Goal: Task Accomplishment & Management: Manage account settings

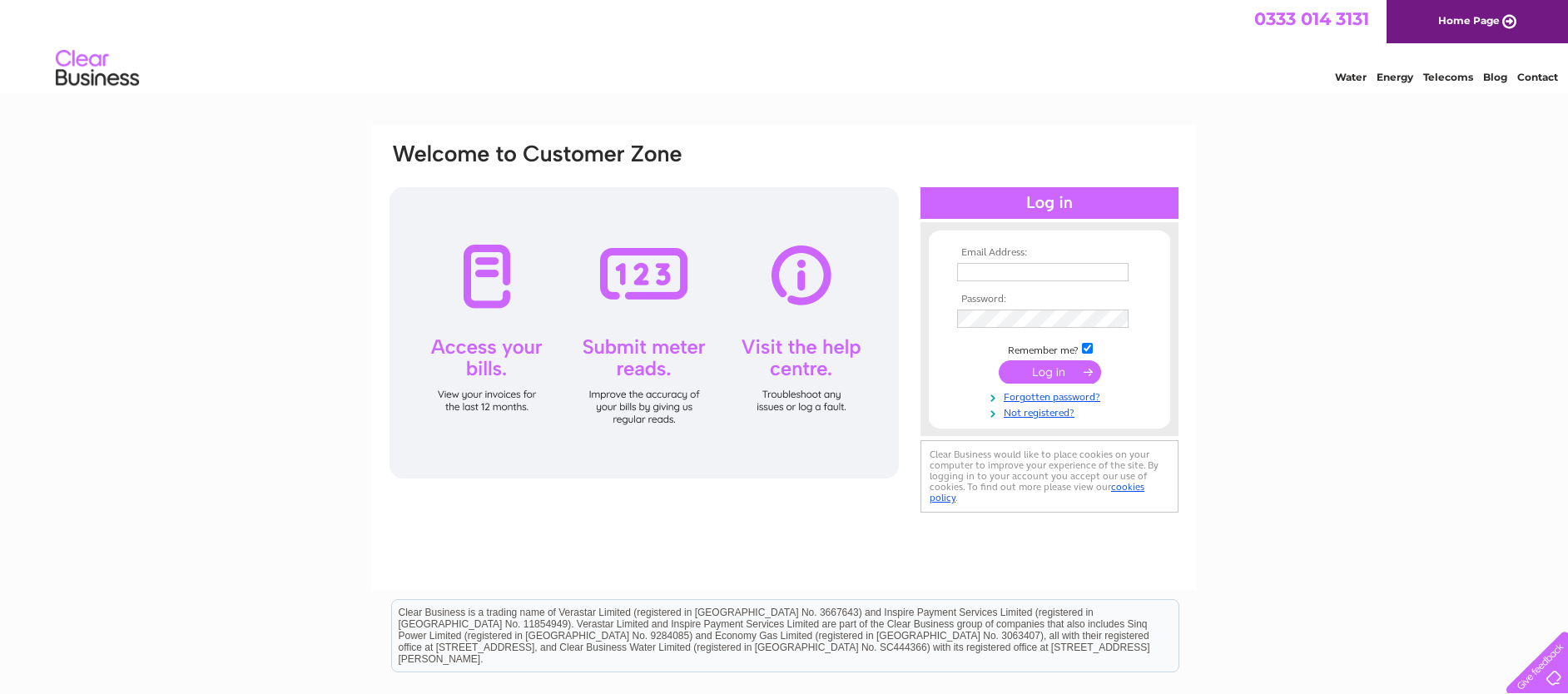
type input "accounts@sbhospice.org.uk"
click at [1049, 373] on input "submit" at bounding box center [1051, 372] width 103 height 23
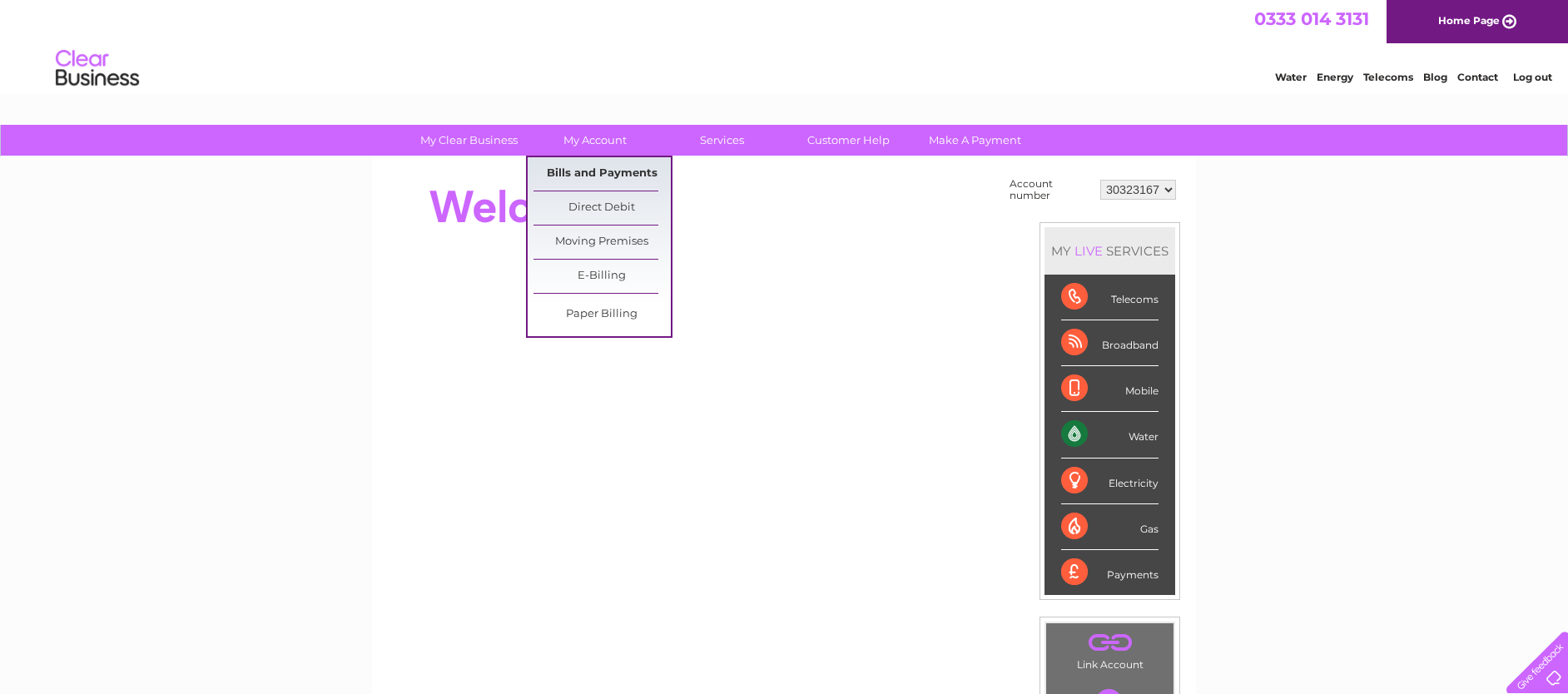
click at [611, 173] on link "Bills and Payments" at bounding box center [603, 174] width 137 height 33
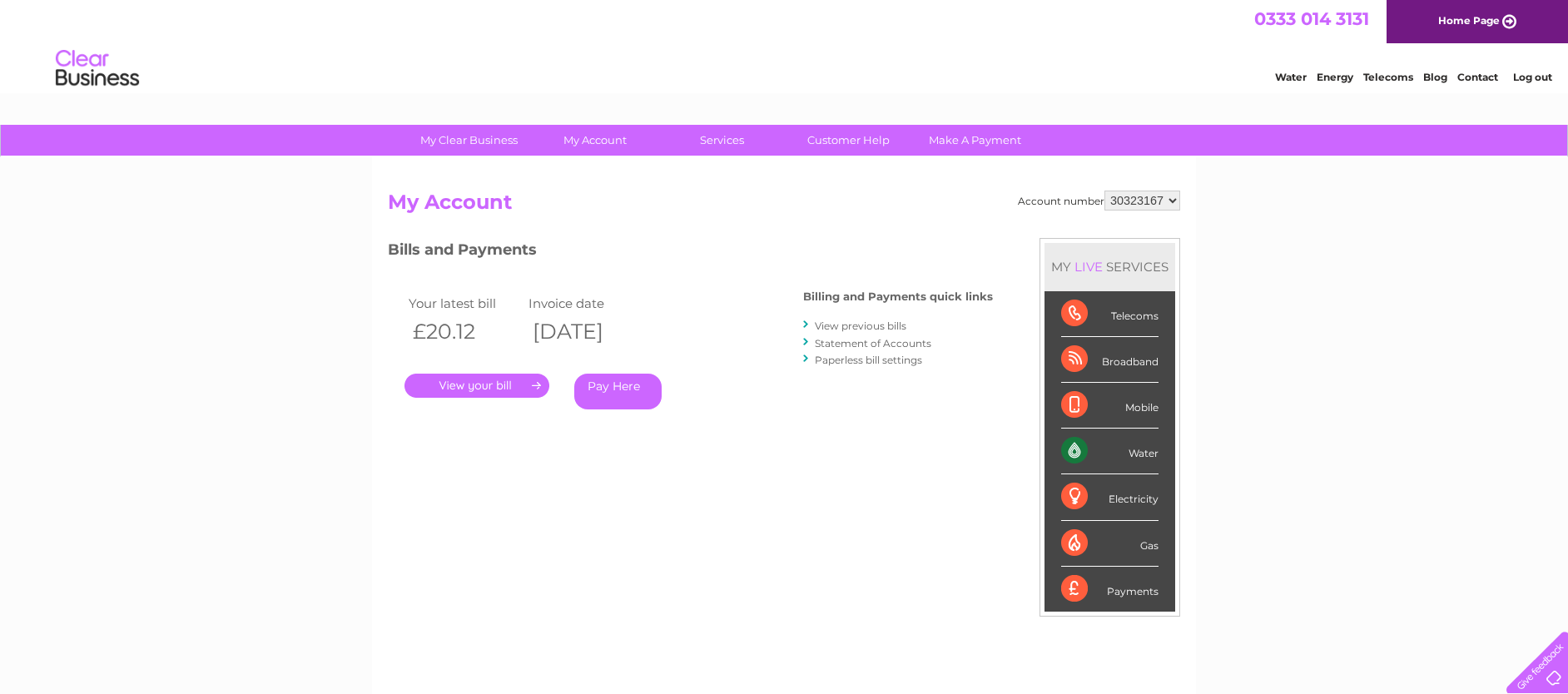
scroll to position [83, 0]
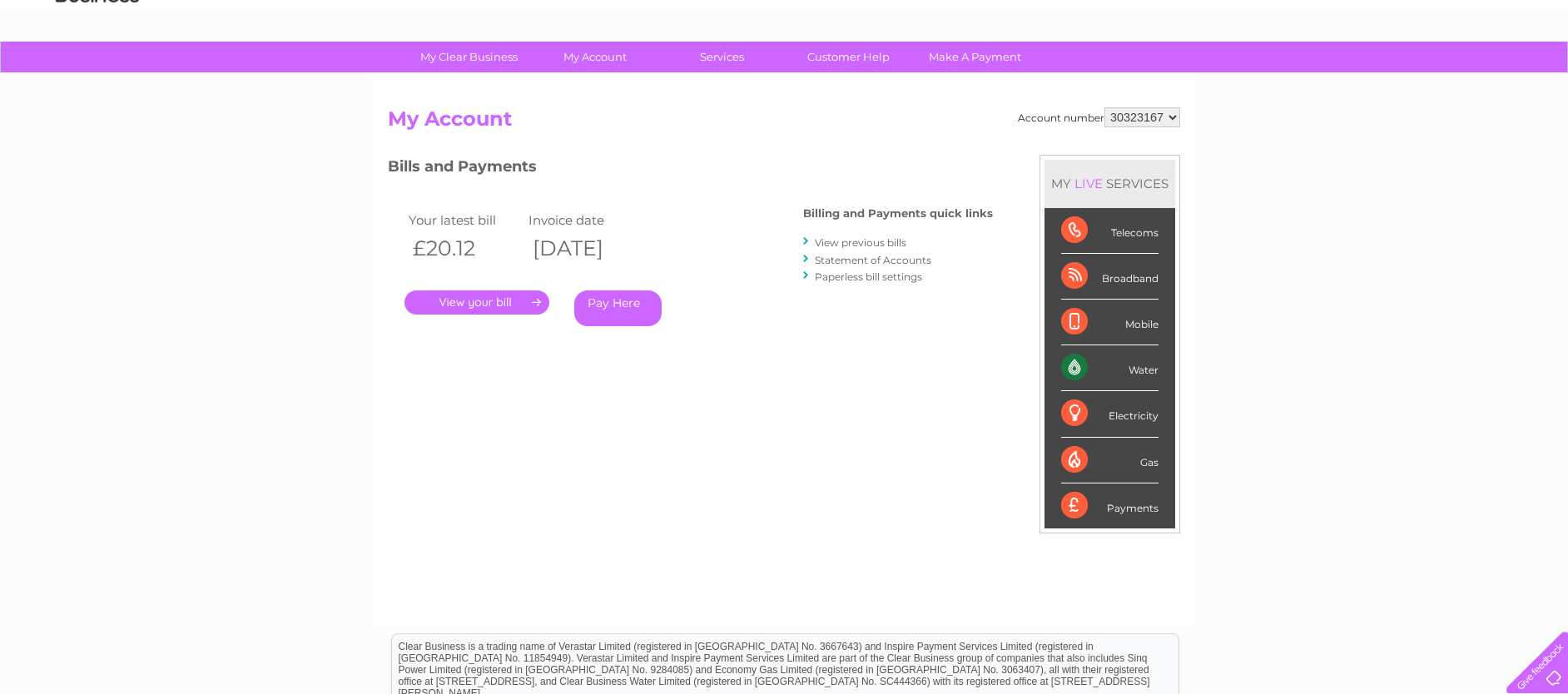
click at [510, 299] on link "." at bounding box center [477, 302] width 145 height 24
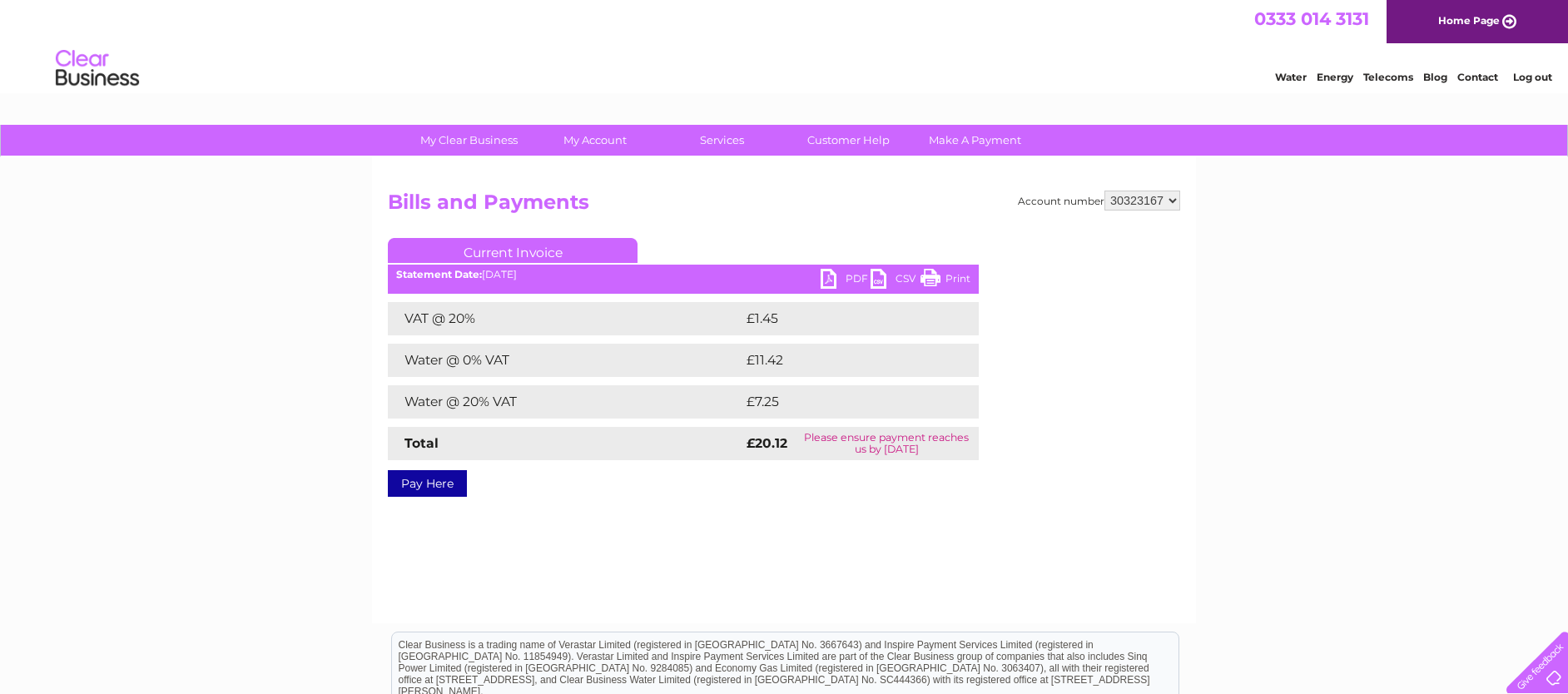
click at [854, 277] on link "PDF" at bounding box center [845, 281] width 50 height 24
